Goal: Task Accomplishment & Management: Manage account settings

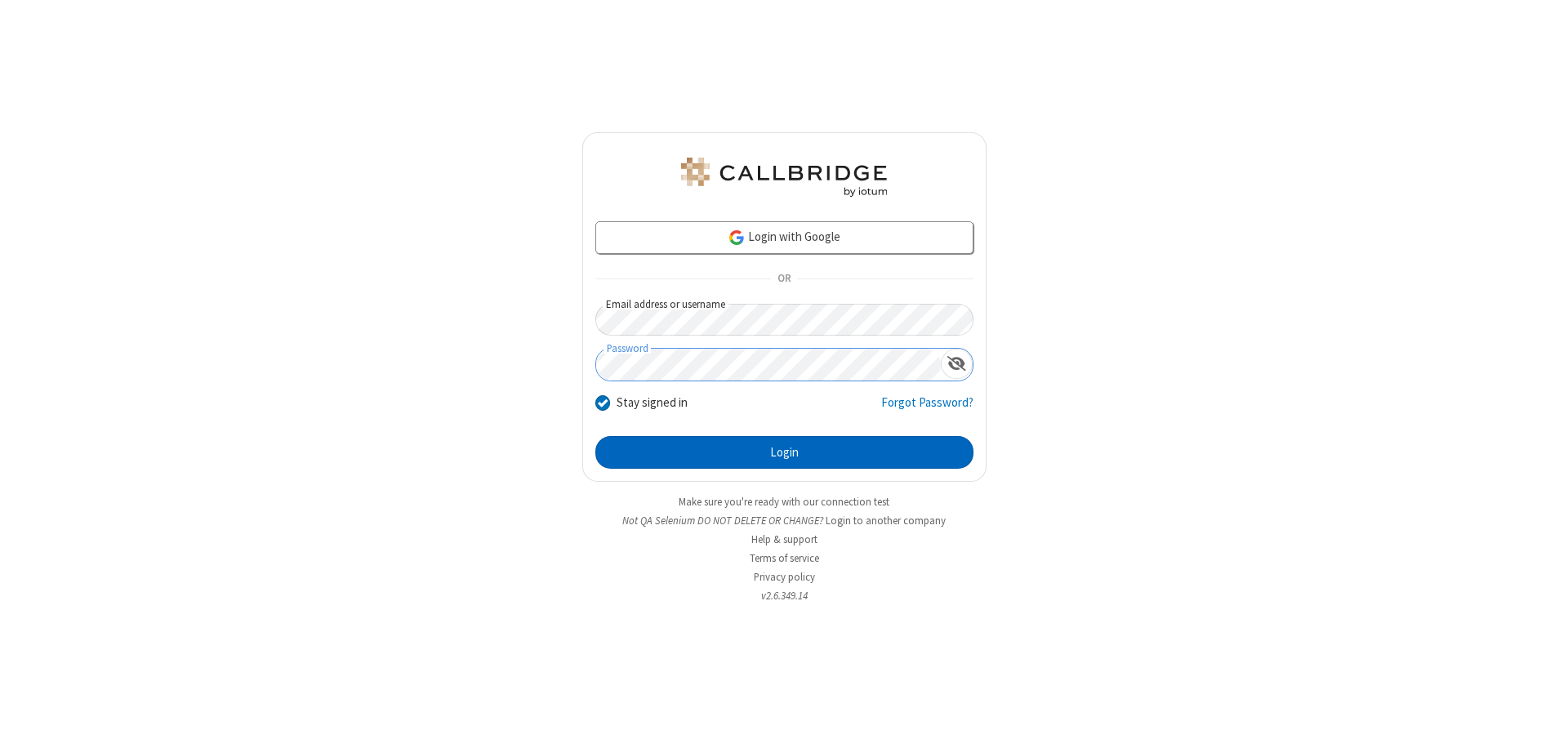
click at [784, 453] on button "Login" at bounding box center [784, 452] width 378 height 33
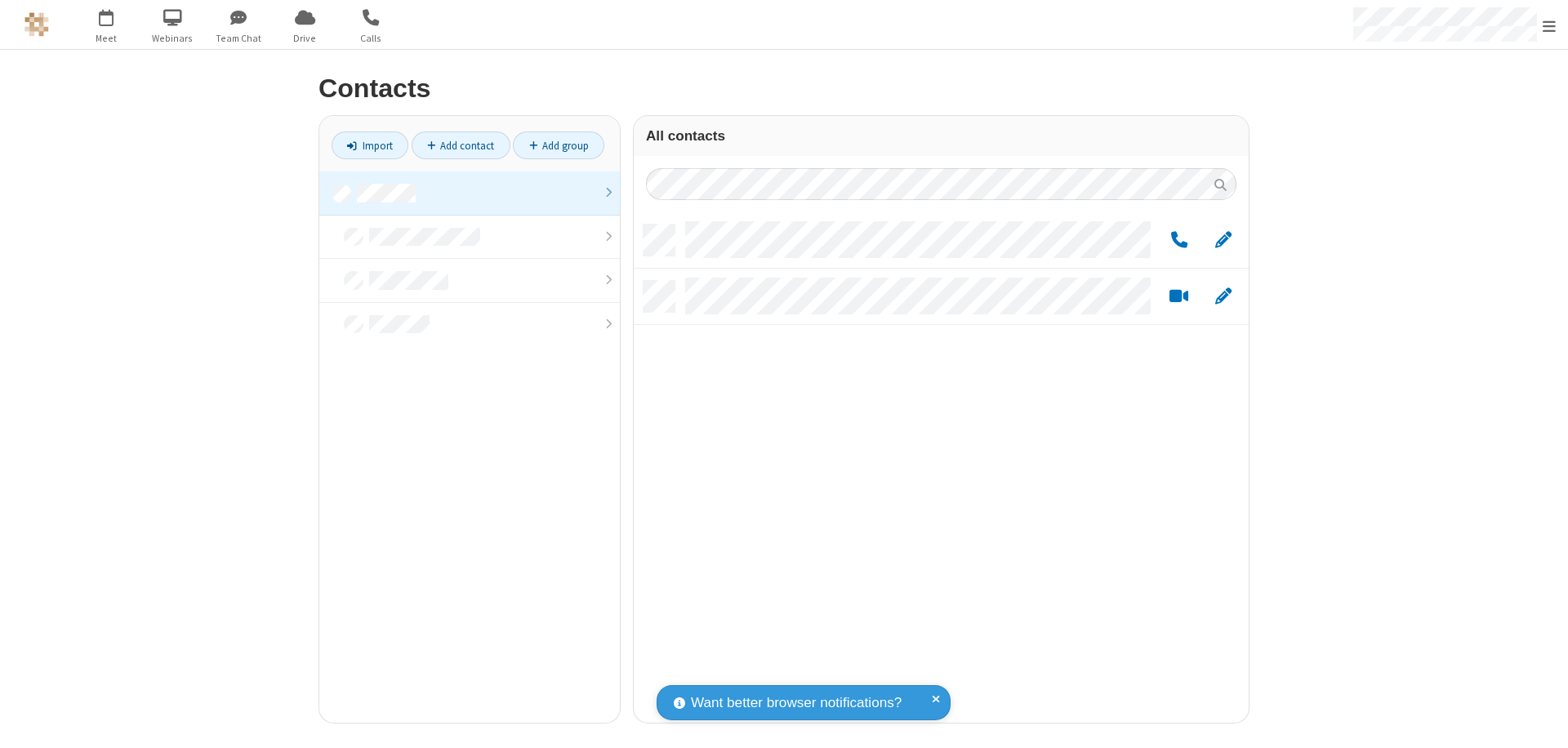
click at [470, 193] on link at bounding box center [470, 194] width 301 height 44
click at [1223, 239] on span "Edit" at bounding box center [1223, 240] width 16 height 21
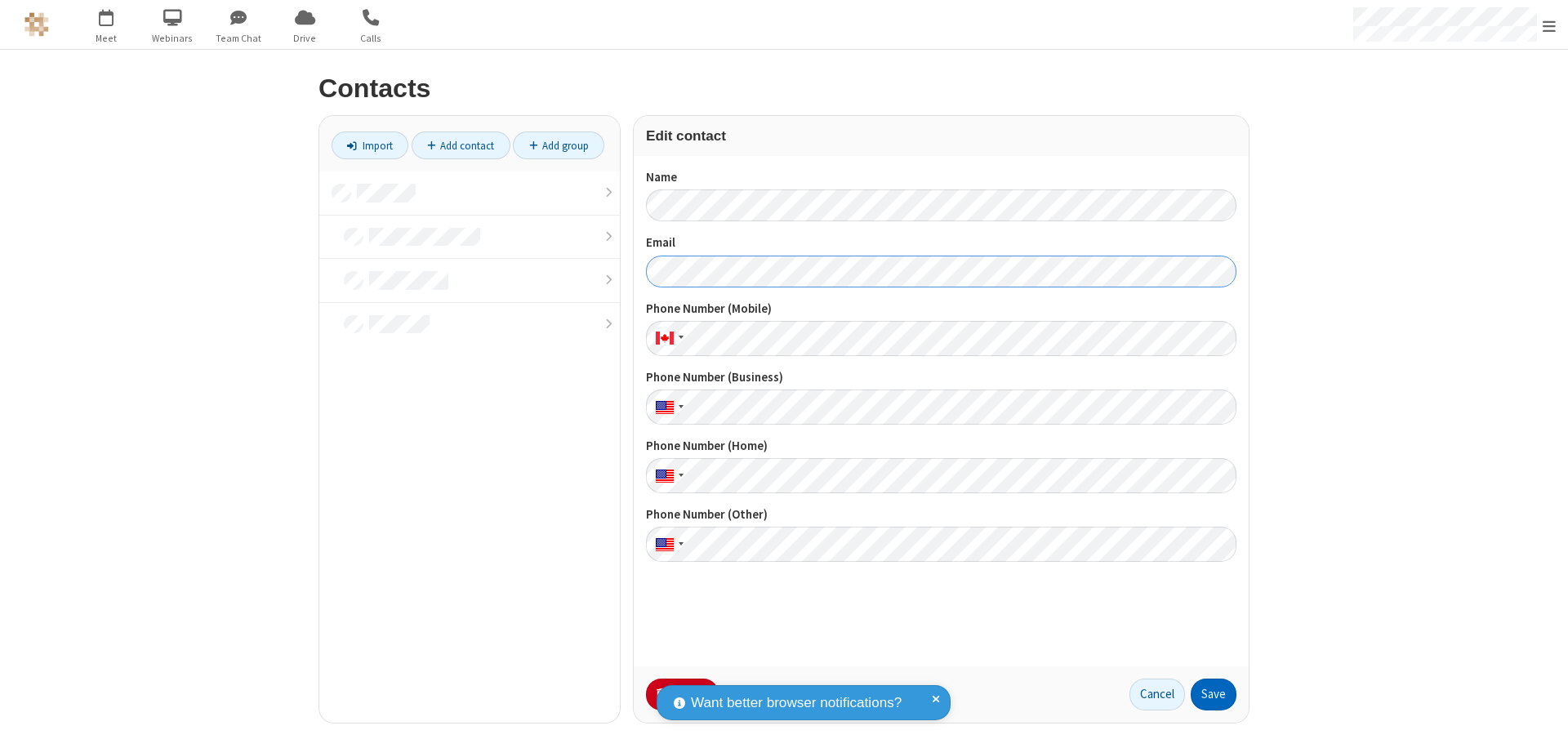
click at [1213, 694] on button "Save" at bounding box center [1213, 694] width 46 height 33
